Goal: Task Accomplishment & Management: Manage account settings

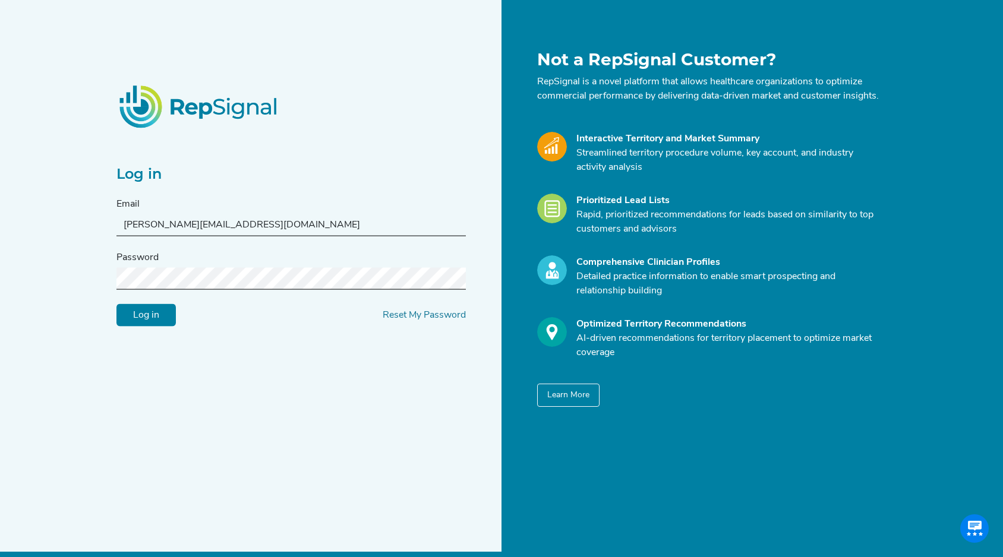
click at [159, 321] on input "Log in" at bounding box center [145, 315] width 59 height 23
click at [154, 318] on input "Log in" at bounding box center [145, 315] width 59 height 23
click at [282, 356] on div "Log in Email [PERSON_NAME][EMAIL_ADDRESS][DOMAIN_NAME] Password Log in Reset My…" at bounding box center [305, 228] width 392 height 357
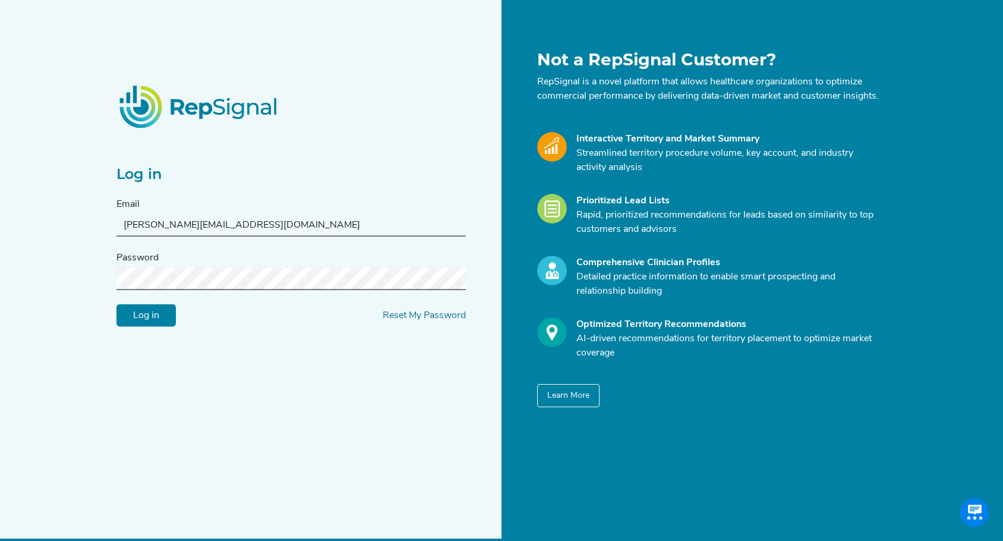
click at [297, 232] on input "[PERSON_NAME][EMAIL_ADDRESS][DOMAIN_NAME]" at bounding box center [290, 225] width 349 height 22
drag, startPoint x: 297, startPoint y: 232, endPoint x: 116, endPoint y: 230, distance: 181.2
click at [115, 229] on div "Log in Email [PERSON_NAME][EMAIL_ADDRESS][DOMAIN_NAME] Password Log in Reset My…" at bounding box center [305, 228] width 392 height 357
paste input "m"
type input "[PERSON_NAME][EMAIL_ADDRESS][DOMAIN_NAME]"
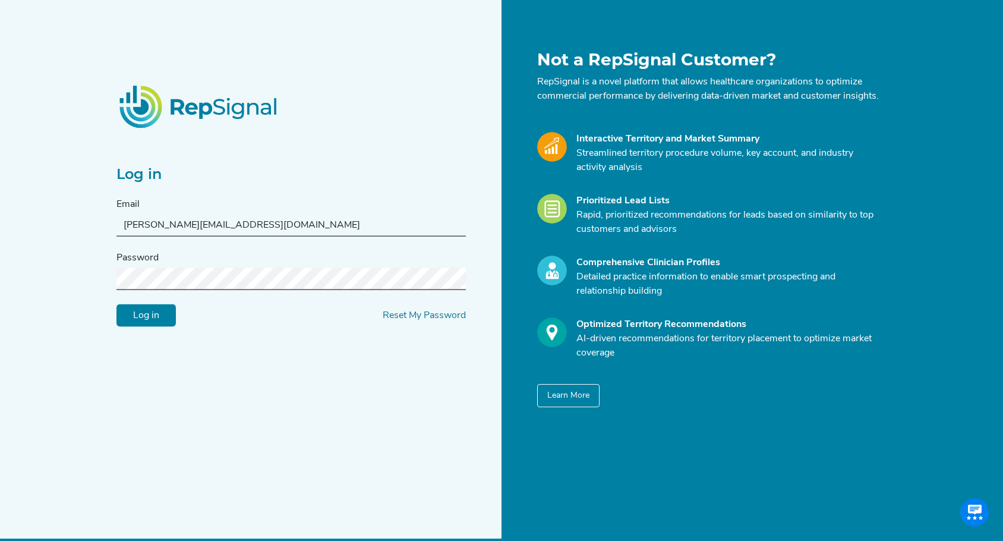
click at [299, 207] on div "Email [PERSON_NAME][EMAIL_ADDRESS][DOMAIN_NAME]" at bounding box center [290, 216] width 349 height 39
click at [297, 367] on div "Log in Email [PERSON_NAME][EMAIL_ADDRESS][DOMAIN_NAME] Password Log in Reset My…" at bounding box center [305, 228] width 392 height 357
click at [159, 322] on input "Log in" at bounding box center [145, 315] width 59 height 23
